Goal: Ask a question

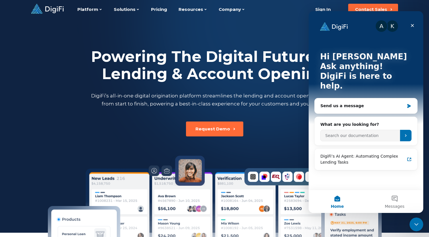
click at [383, 29] on div "A" at bounding box center [381, 25] width 11 height 11
click at [392, 28] on div "K" at bounding box center [392, 25] width 11 height 11
click at [402, 27] on div "A K" at bounding box center [366, 25] width 92 height 11
click at [322, 29] on img "Intercom messenger" at bounding box center [334, 26] width 28 height 9
click at [391, 199] on button "Messages" at bounding box center [394, 201] width 57 height 23
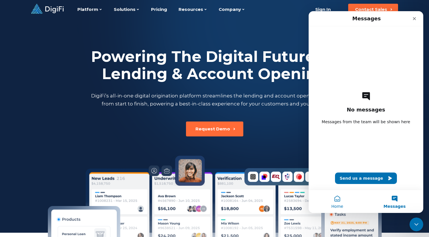
click at [335, 200] on button "Home" at bounding box center [337, 201] width 57 height 23
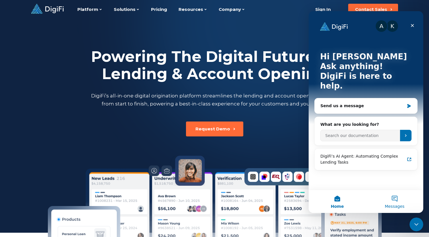
click at [396, 202] on button "Messages" at bounding box center [394, 201] width 57 height 23
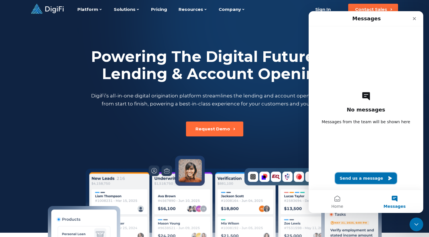
click at [365, 177] on button "Send us a message" at bounding box center [366, 178] width 62 height 11
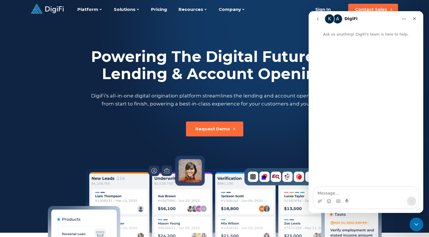
click at [316, 18] on icon "go back" at bounding box center [318, 19] width 5 height 5
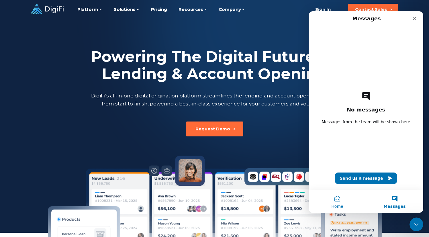
click at [337, 199] on button "Home" at bounding box center [337, 201] width 57 height 23
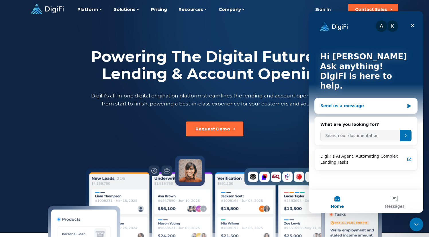
click at [371, 101] on div "Send us a message" at bounding box center [366, 105] width 103 height 15
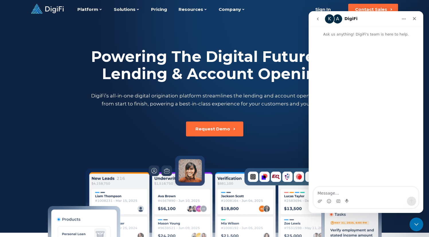
click at [317, 19] on icon "go back" at bounding box center [318, 19] width 5 height 5
